Goal: Task Accomplishment & Management: Complete application form

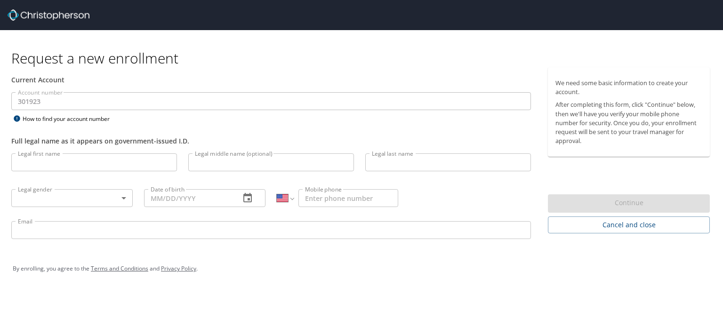
select select "US"
click at [72, 111] on p at bounding box center [271, 111] width 520 height 3
click at [87, 166] on input "Legal first name" at bounding box center [94, 162] width 166 height 18
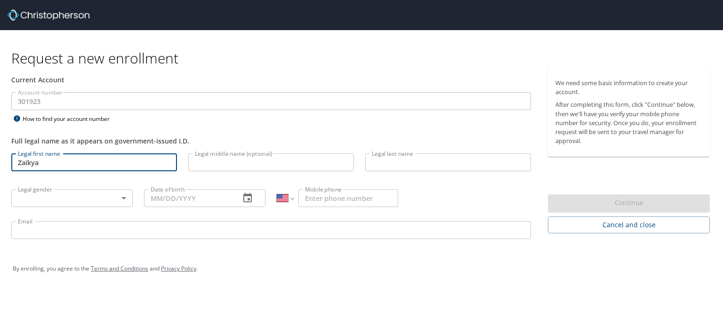
type input "Zaikya"
click at [222, 166] on input "Legal middle name (optional)" at bounding box center [271, 162] width 166 height 18
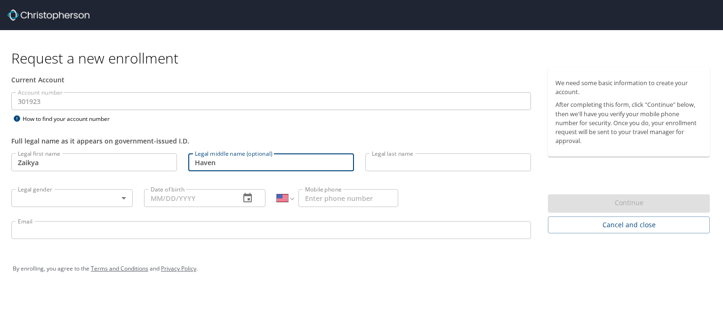
type input "Haven"
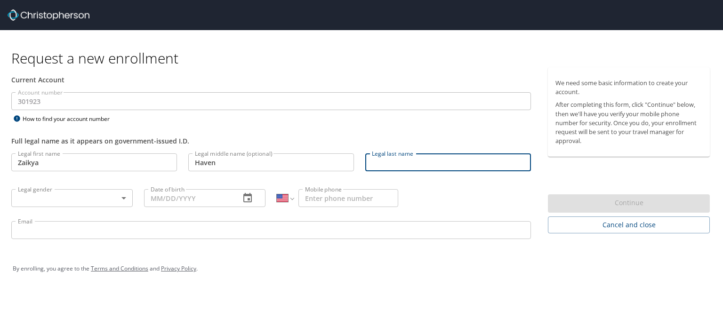
click at [392, 160] on input "Legal last name" at bounding box center [448, 162] width 166 height 18
type input "[PERSON_NAME]"
click at [98, 192] on body "Request a new enrollment Current Account Account number 301923 Account number H…" at bounding box center [361, 163] width 723 height 327
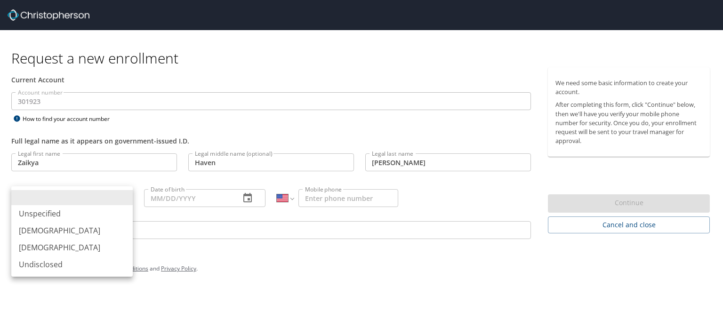
click at [112, 251] on li "[DEMOGRAPHIC_DATA]" at bounding box center [71, 247] width 121 height 17
type input "[DEMOGRAPHIC_DATA]"
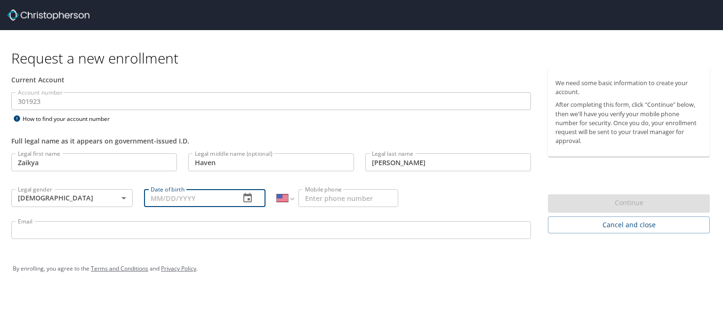
click at [151, 198] on input "Date of birth" at bounding box center [188, 198] width 88 height 18
click at [163, 199] on input "06/__/____" at bounding box center [188, 198] width 88 height 18
click at [175, 196] on input "06/04/____" at bounding box center [188, 198] width 88 height 18
type input "[DATE]"
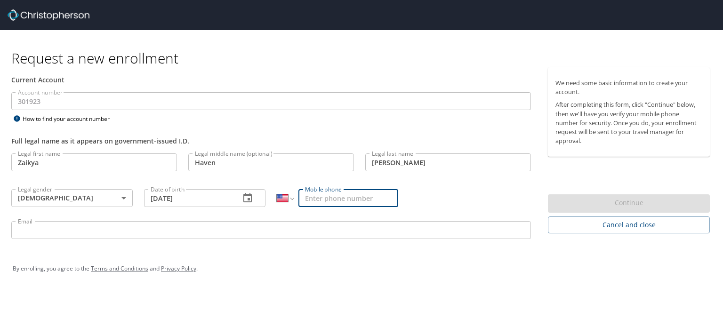
click at [345, 203] on input "Mobile phone" at bounding box center [348, 198] width 100 height 18
type input "[PHONE_NUMBER]"
click at [239, 230] on input "Email" at bounding box center [271, 230] width 520 height 18
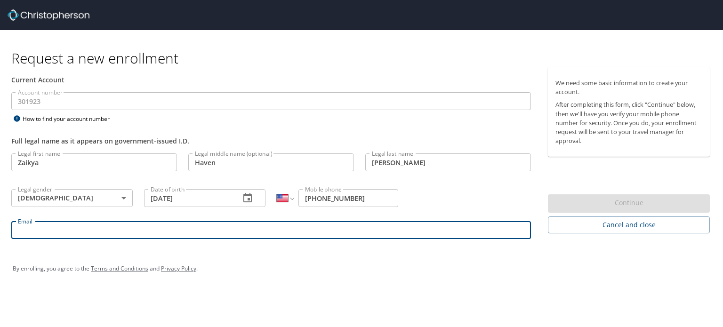
type input "[EMAIL_ADDRESS][DOMAIN_NAME]"
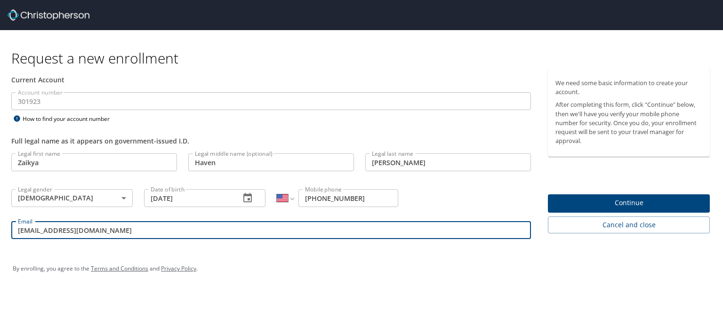
click at [621, 204] on span "Continue" at bounding box center [628, 203] width 147 height 12
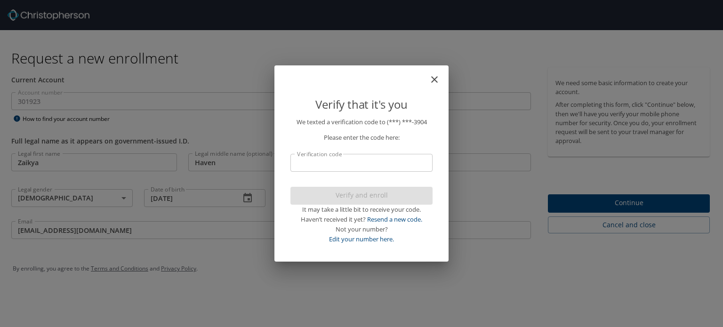
click at [356, 161] on input "Verification code" at bounding box center [361, 163] width 142 height 18
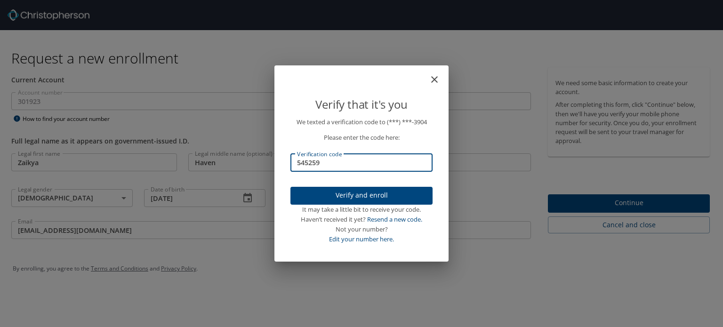
type input "545259"
click at [364, 193] on span "Verify and enroll" at bounding box center [361, 196] width 127 height 12
